Goal: Information Seeking & Learning: Understand process/instructions

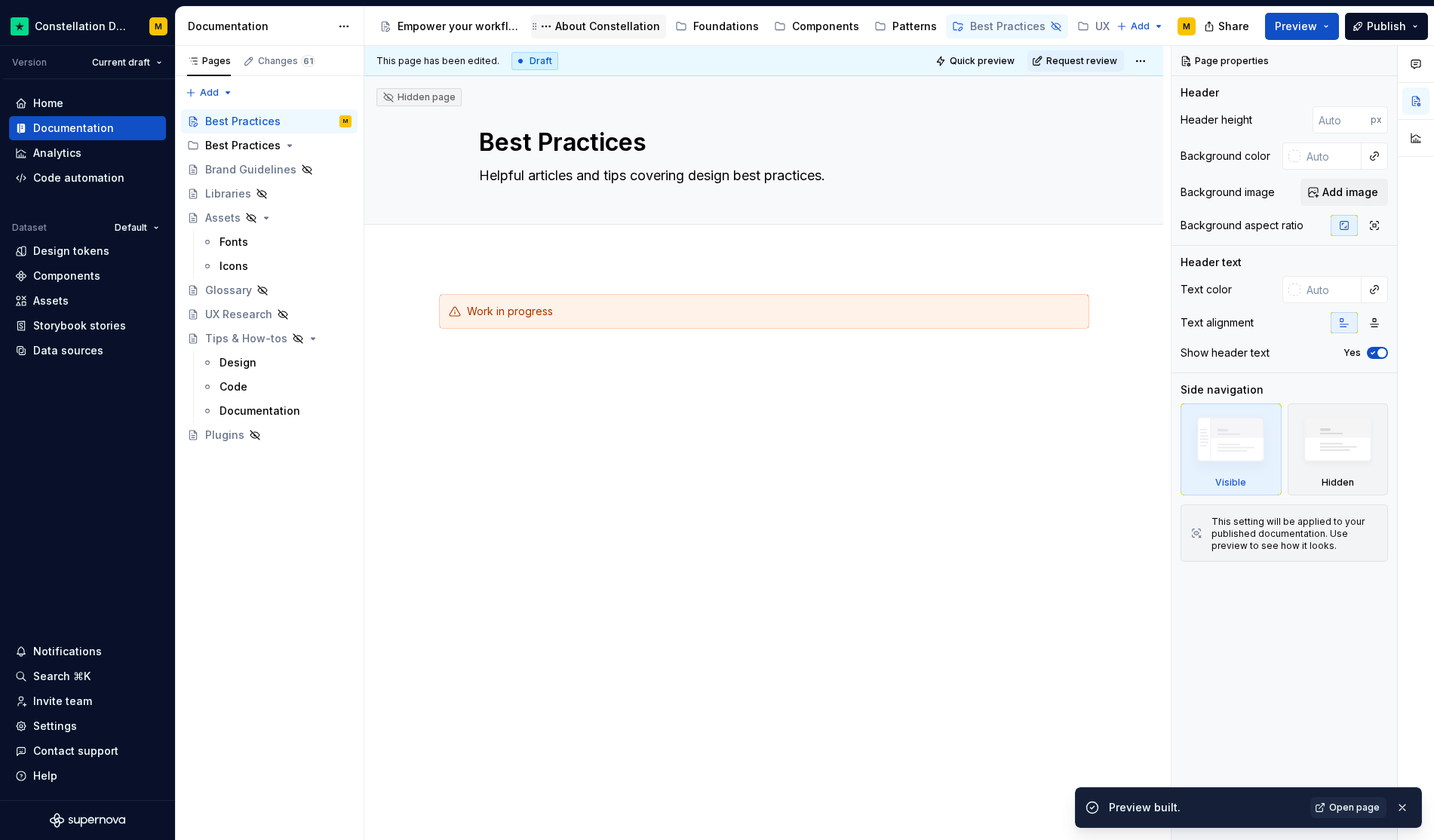
click at [580, 30] on div "About Constellation" at bounding box center [607, 26] width 105 height 15
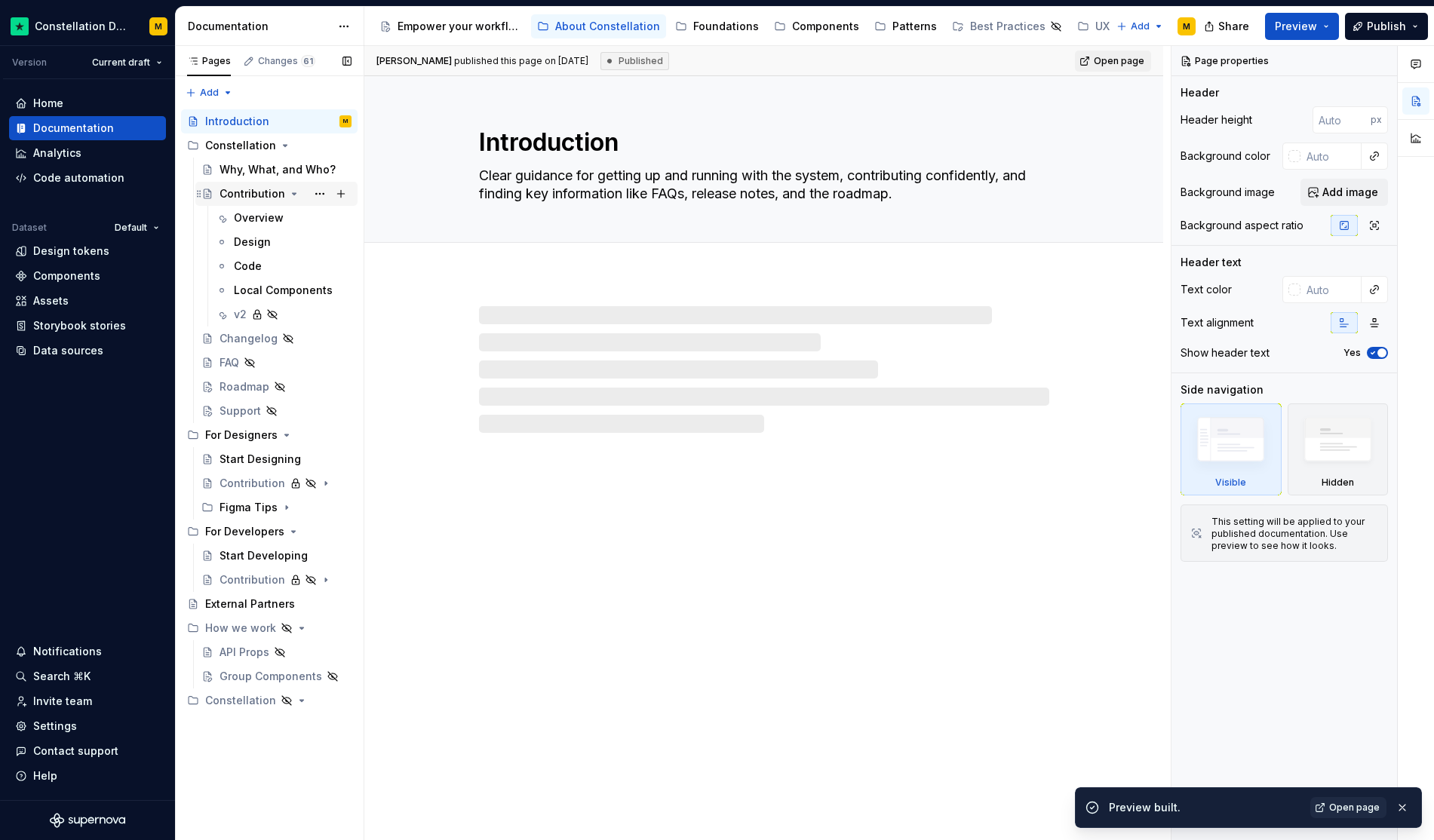
click at [272, 196] on div "Contribution" at bounding box center [252, 194] width 66 height 15
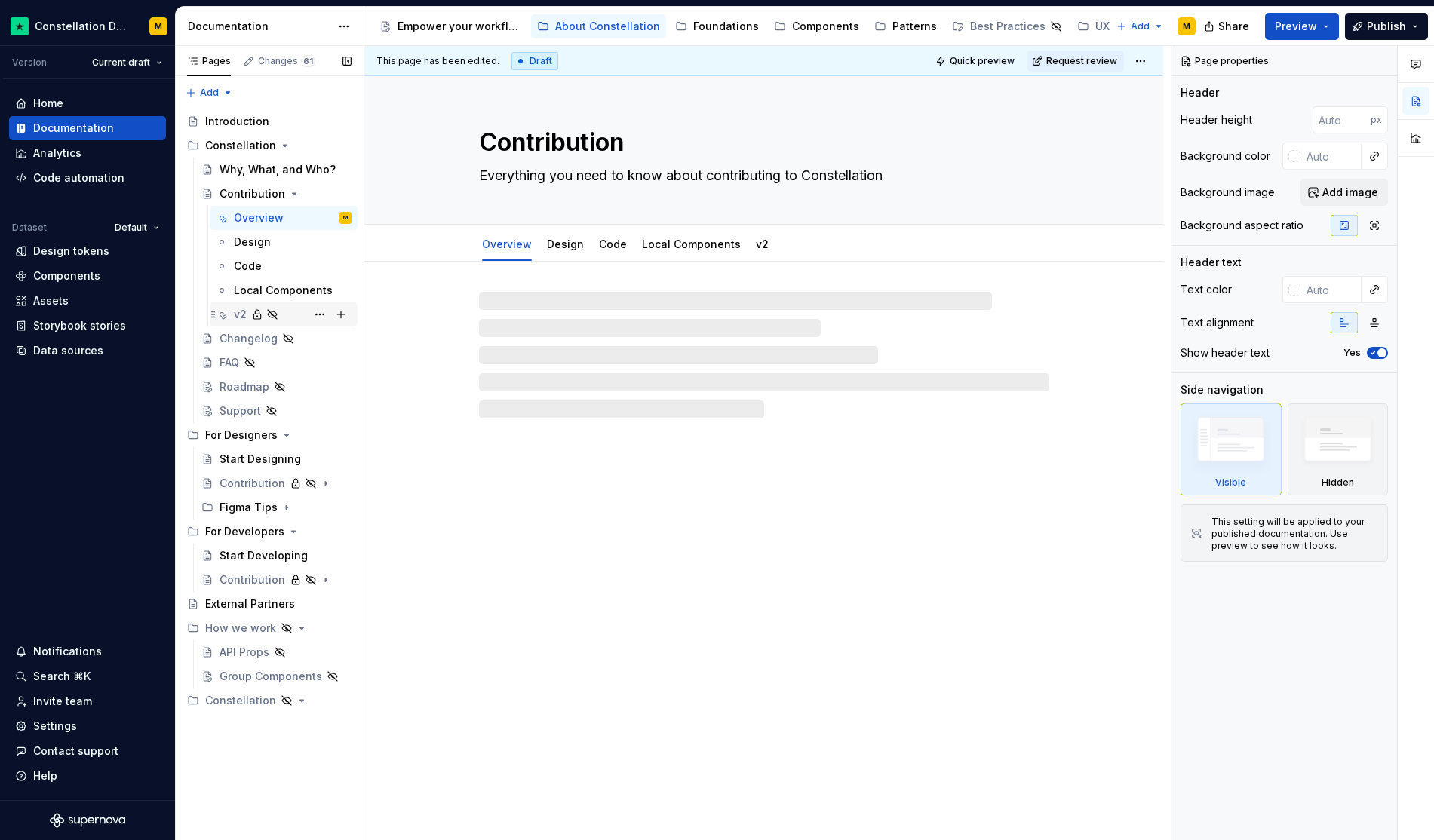
click at [248, 310] on div "v2" at bounding box center [292, 314] width 118 height 21
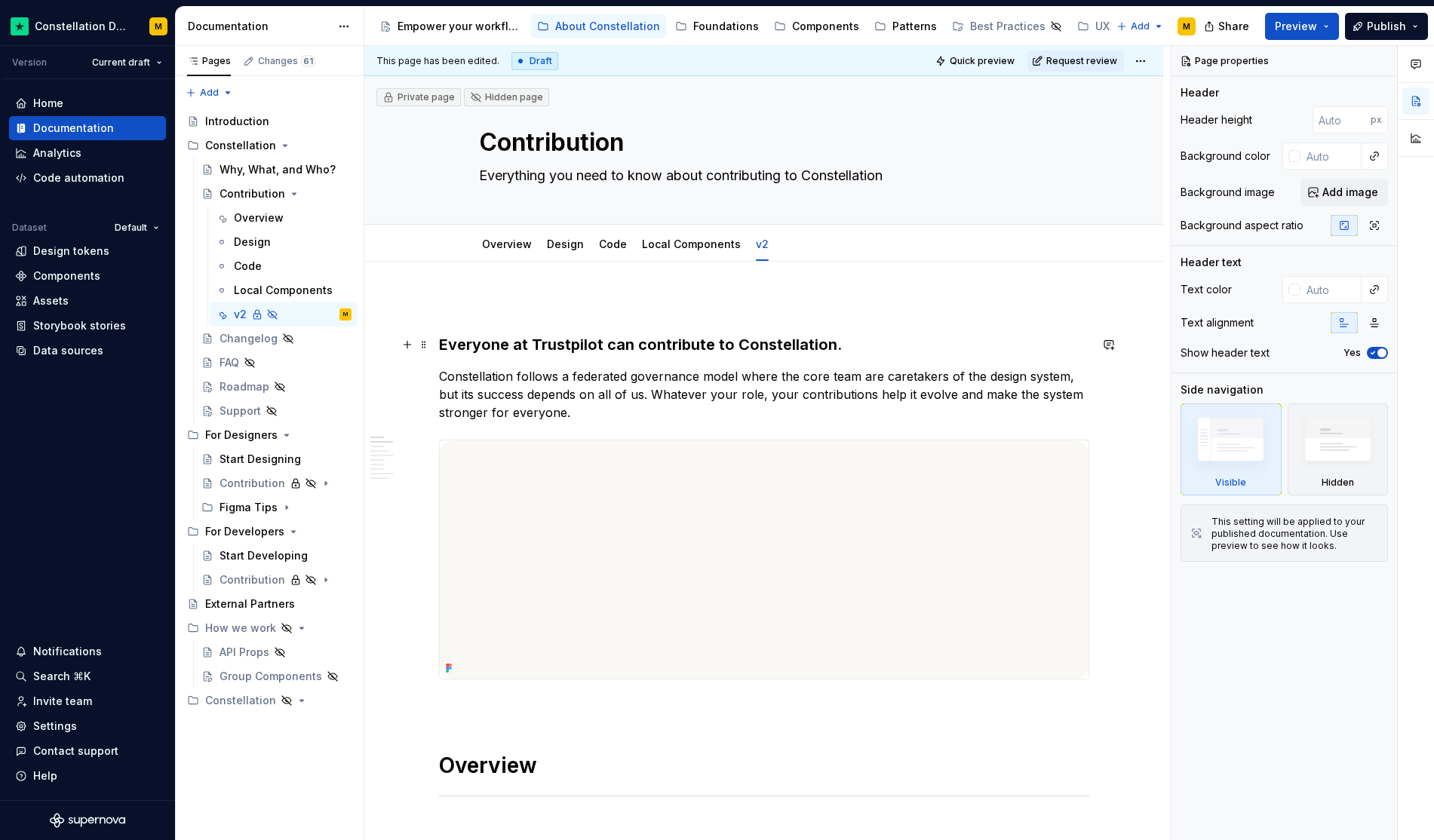
type textarea "*"
click at [442, 349] on h3 "Everyone at Trustpilot can contribute to Constellation." at bounding box center [764, 344] width 651 height 21
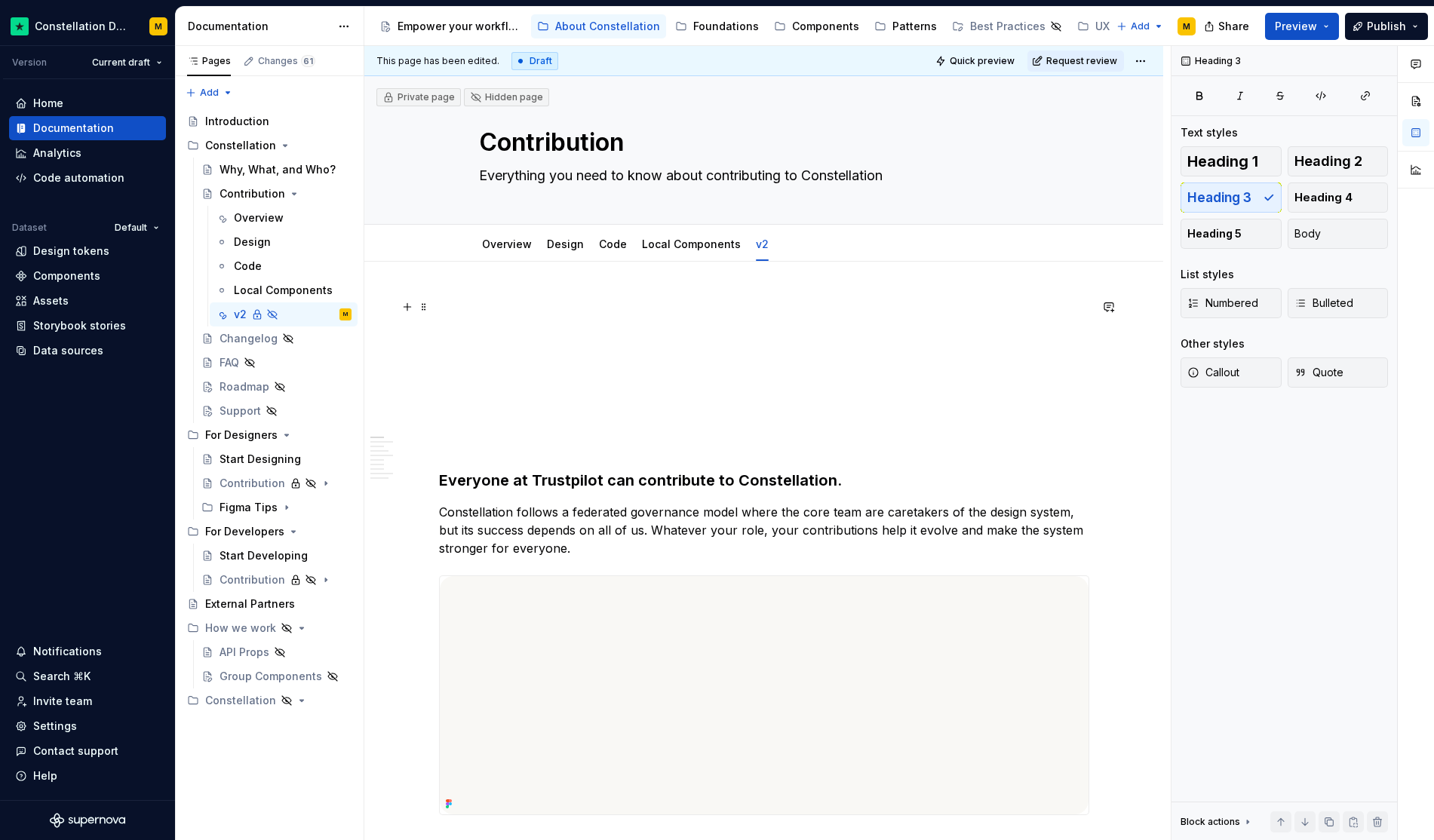
click at [491, 313] on p at bounding box center [764, 307] width 651 height 18
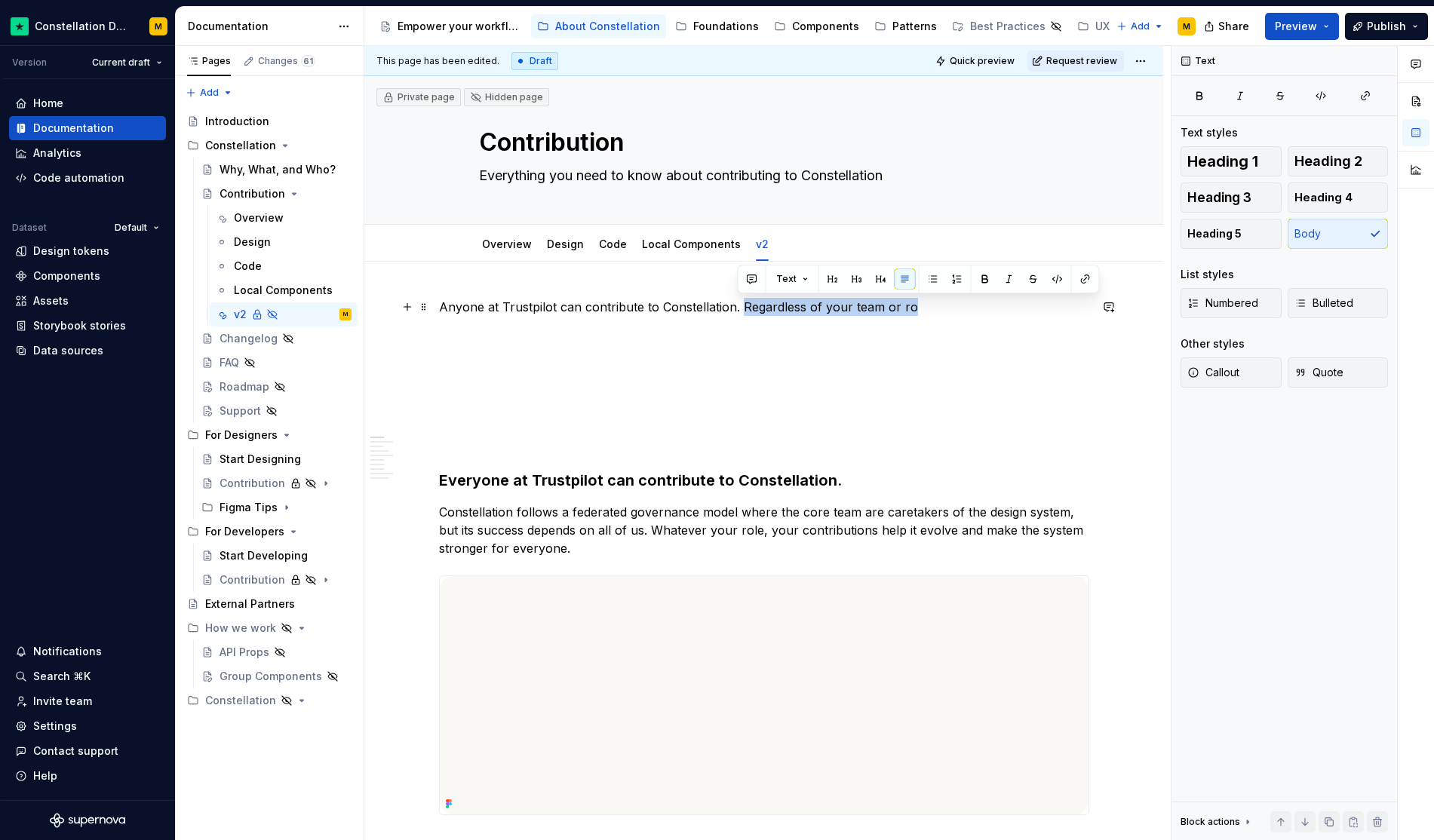
click at [739, 306] on p "Anyone at Trustpilot can contribute to Constellation. Regardless of your team o…" at bounding box center [764, 307] width 651 height 18
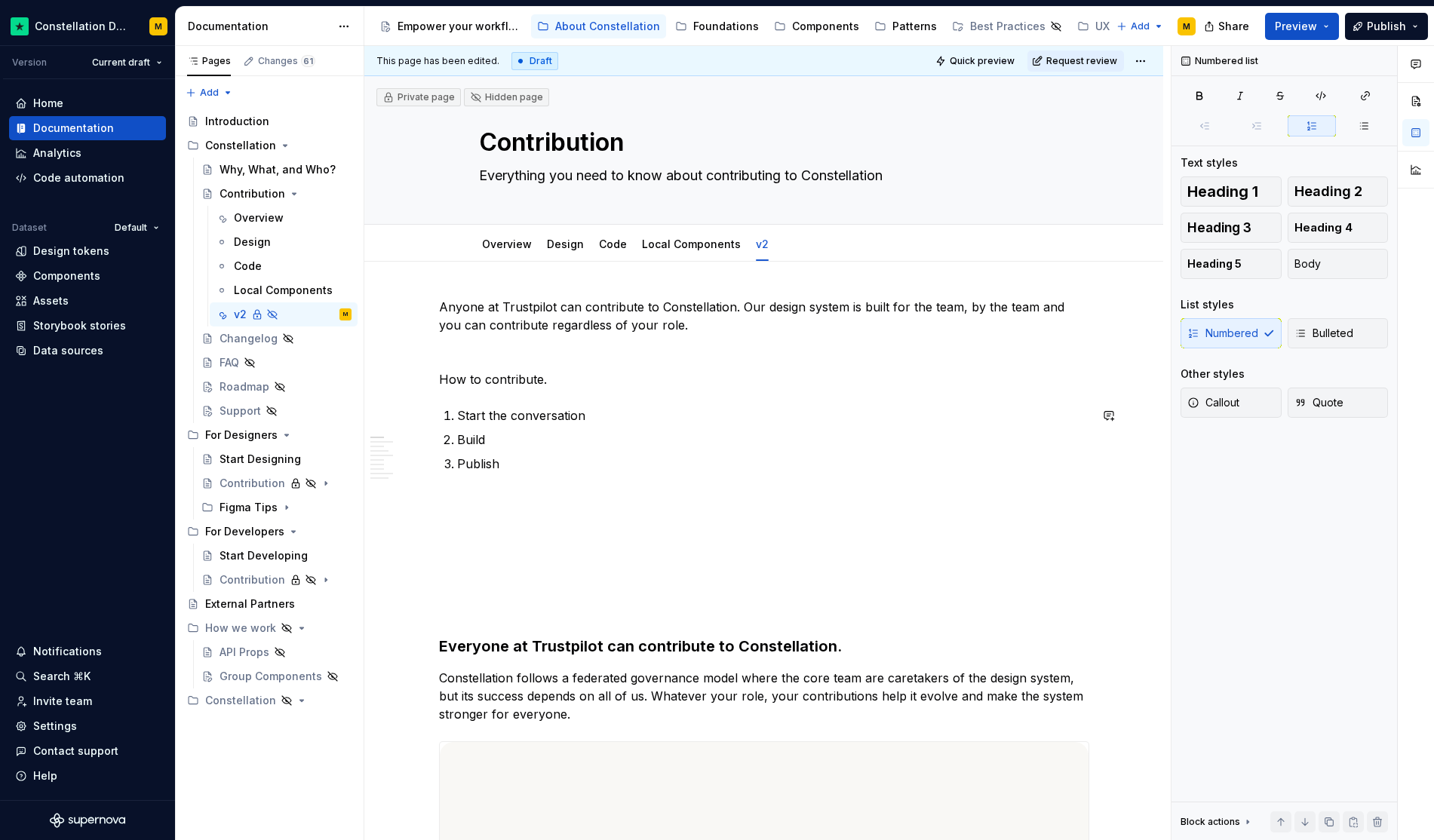
click at [579, 418] on p "Start the conversation" at bounding box center [774, 415] width 632 height 18
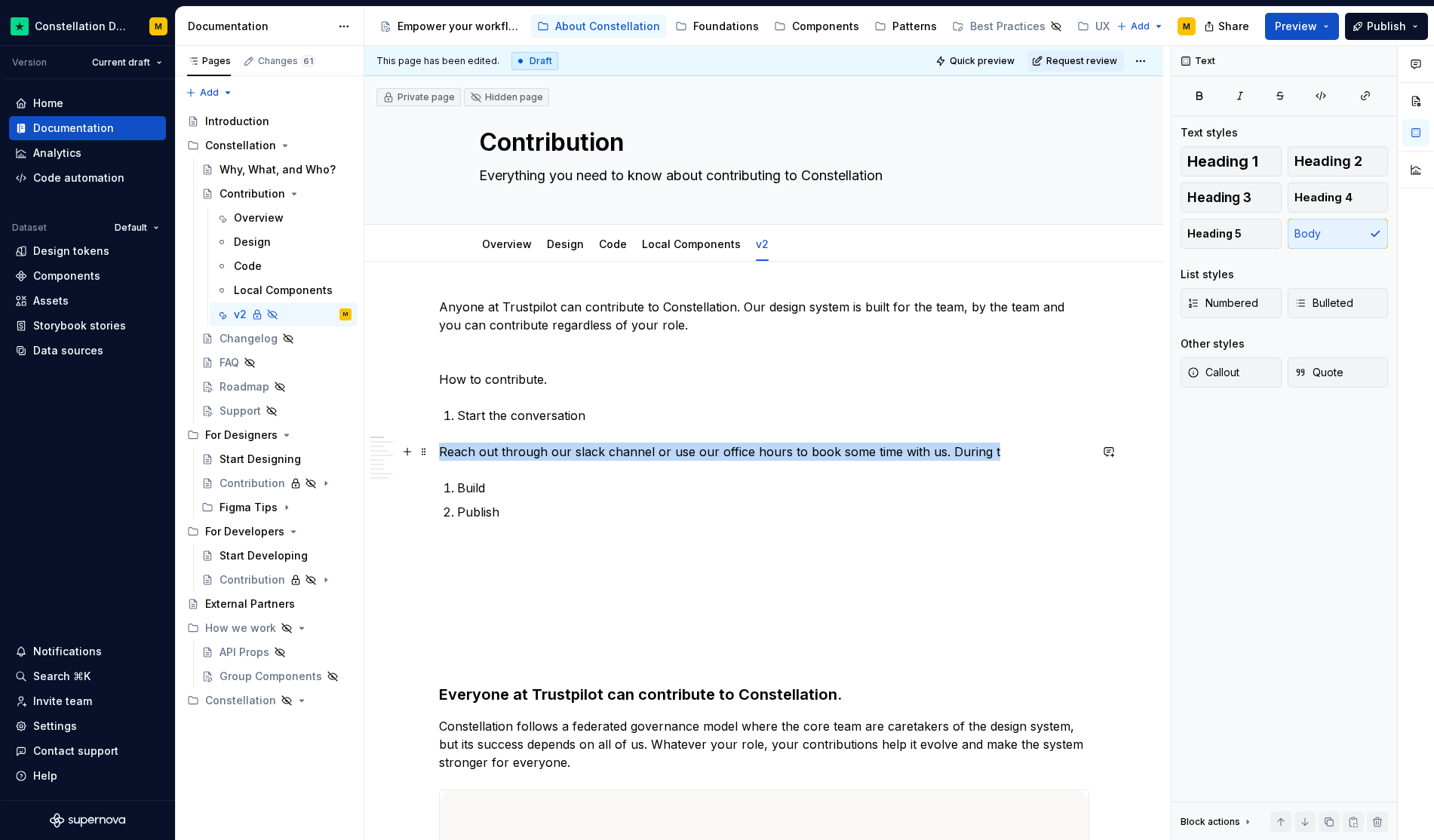
click at [441, 448] on p "Reach out through our slack channel or use our office hours to book some time w…" at bounding box center [764, 452] width 651 height 18
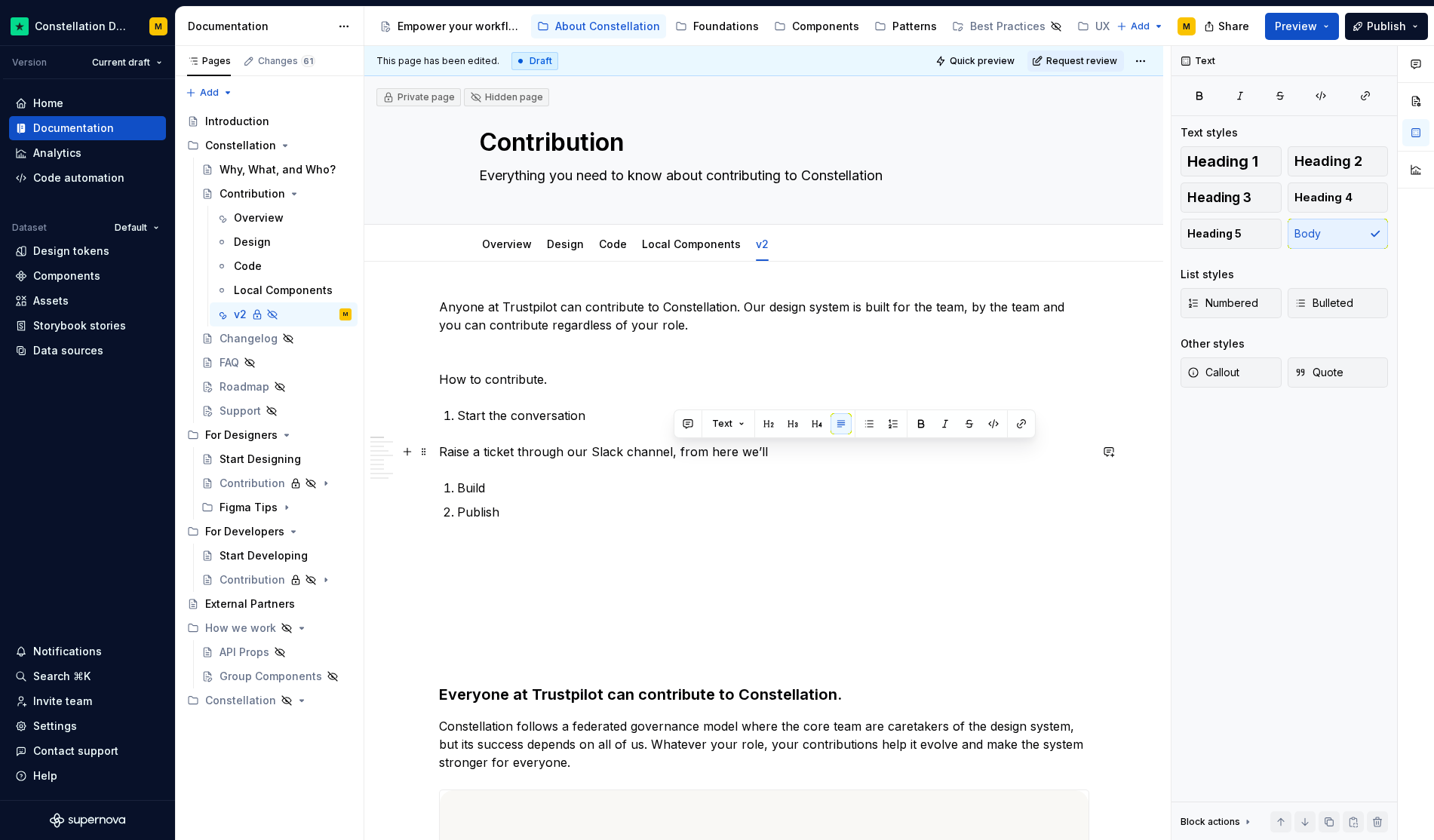
click at [674, 449] on p "Raise a ticket through our Slack channel, from here we’ll" at bounding box center [764, 452] width 651 height 18
click at [492, 490] on p "Build" at bounding box center [774, 488] width 632 height 18
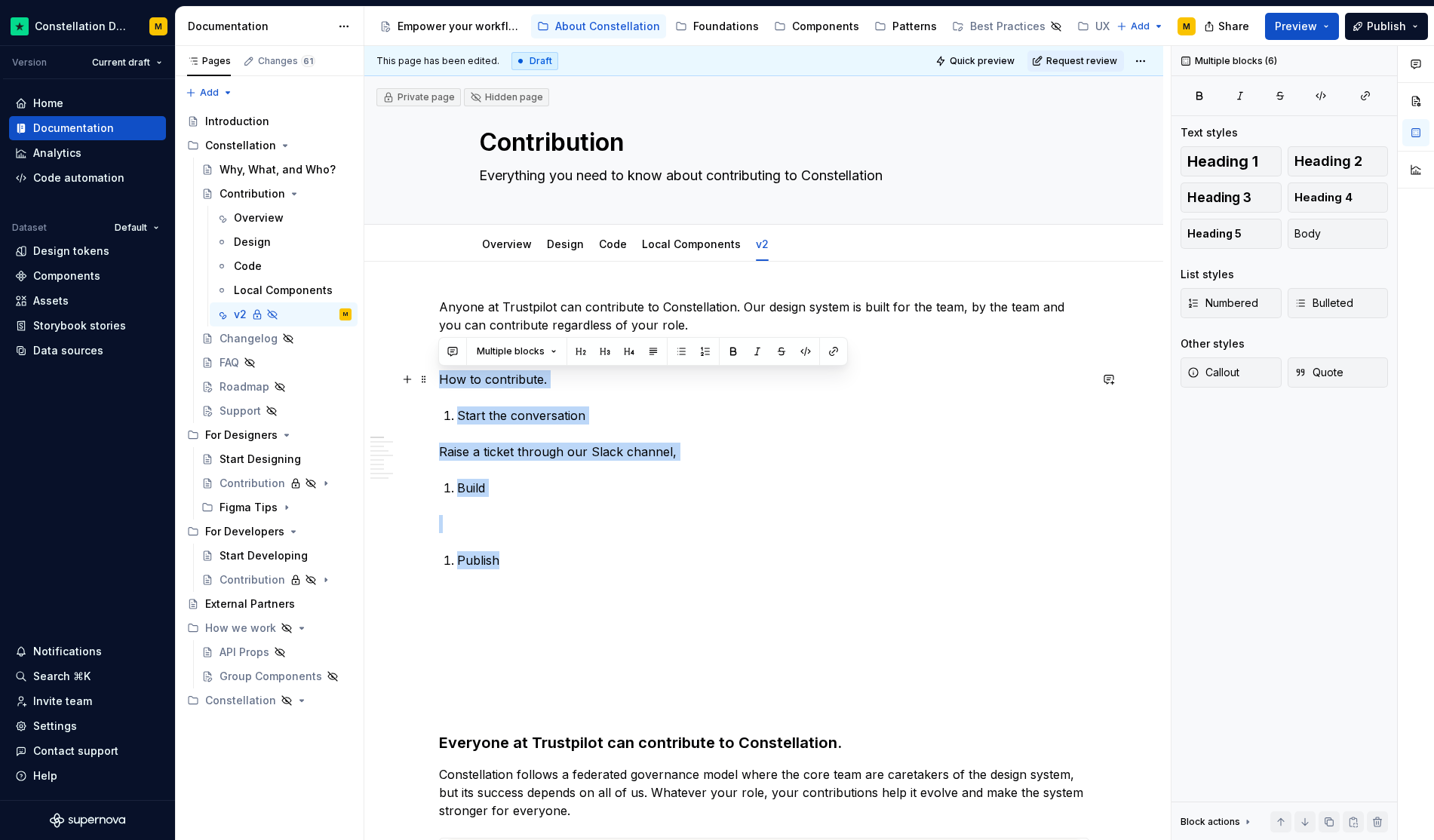
drag, startPoint x: 529, startPoint y: 557, endPoint x: 434, endPoint y: 383, distance: 198.2
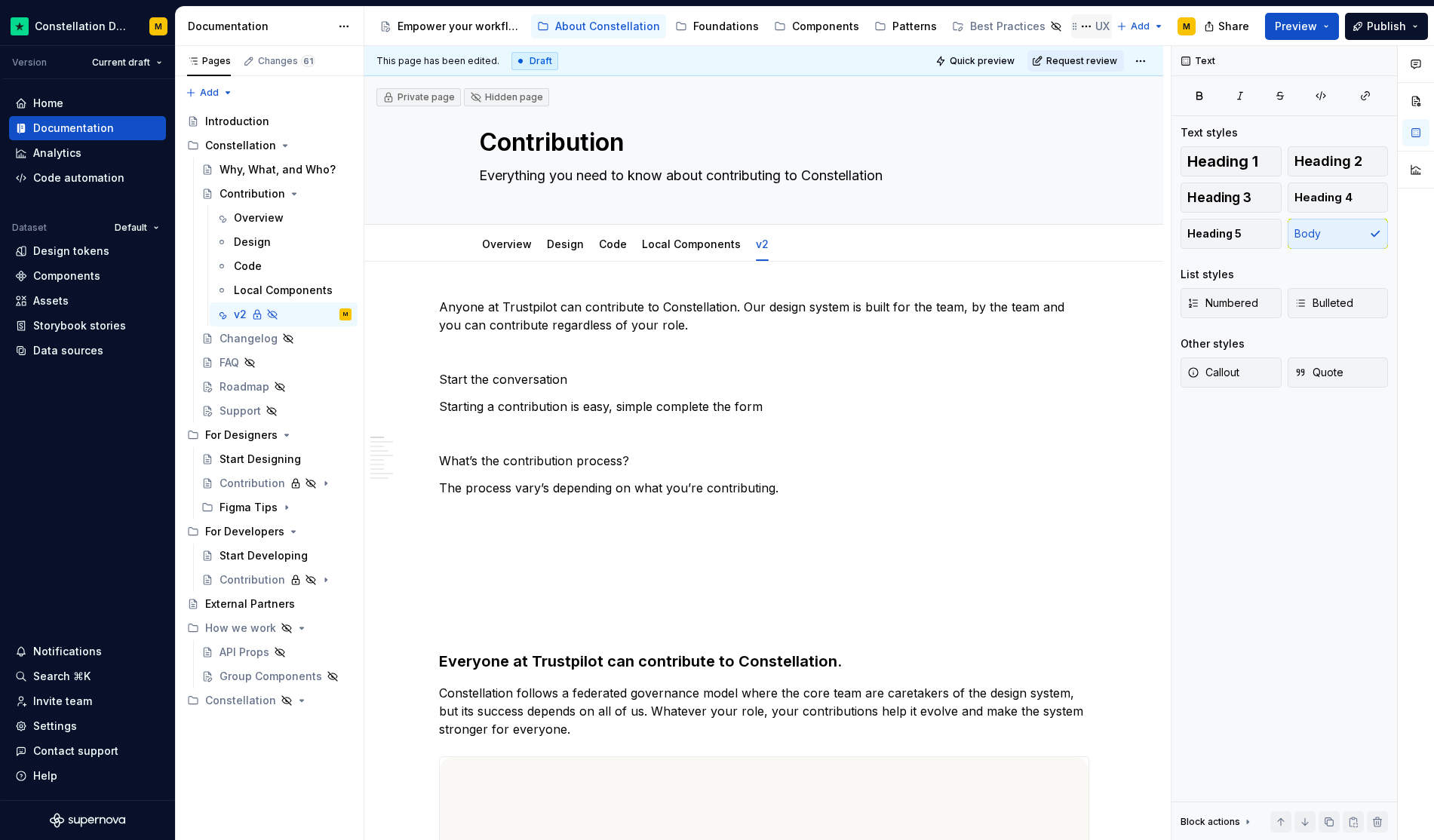
type textarea "*"
